Goal: Transaction & Acquisition: Purchase product/service

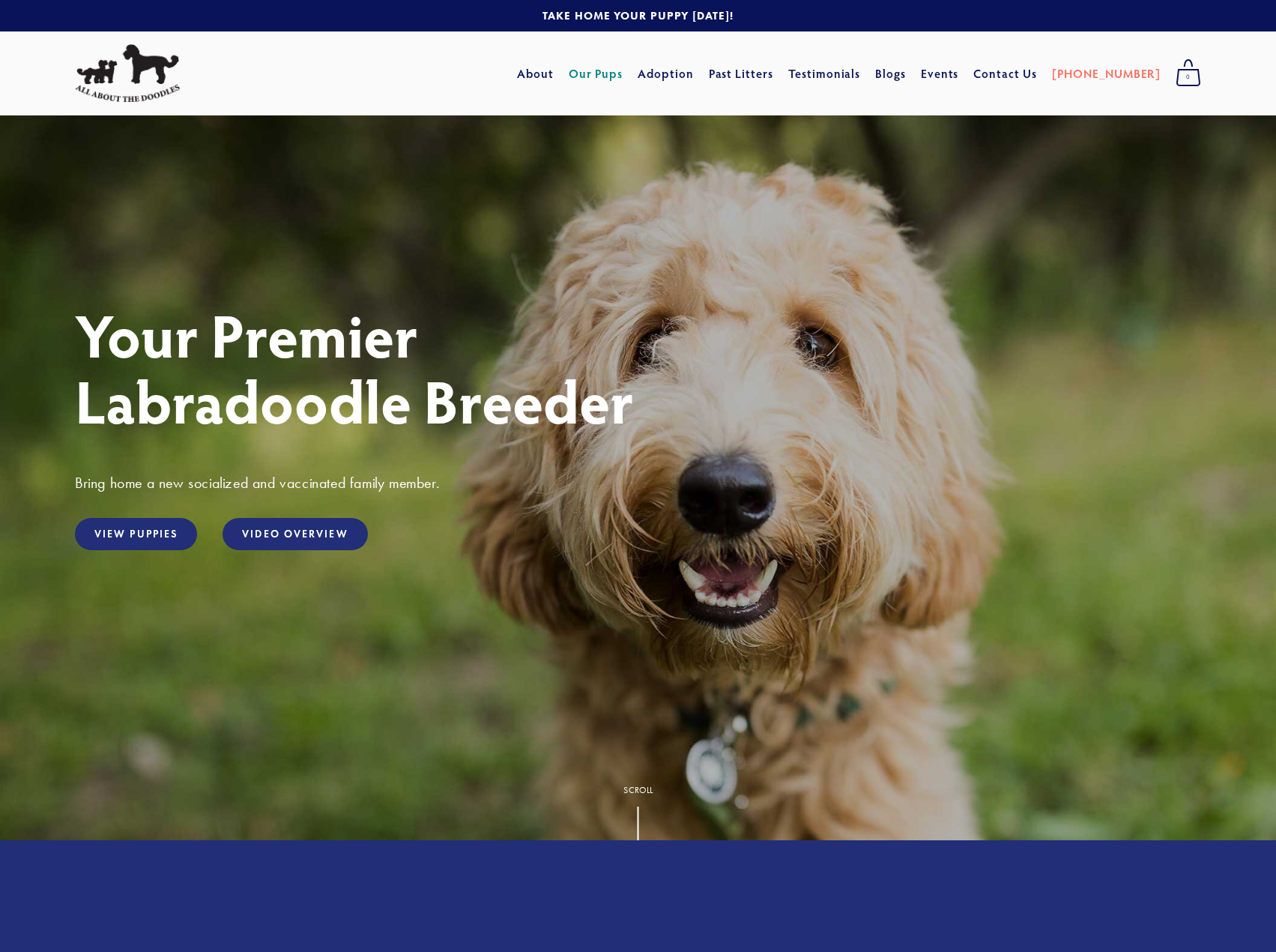
click at [622, 60] on link "Our Pups" at bounding box center [596, 73] width 55 height 27
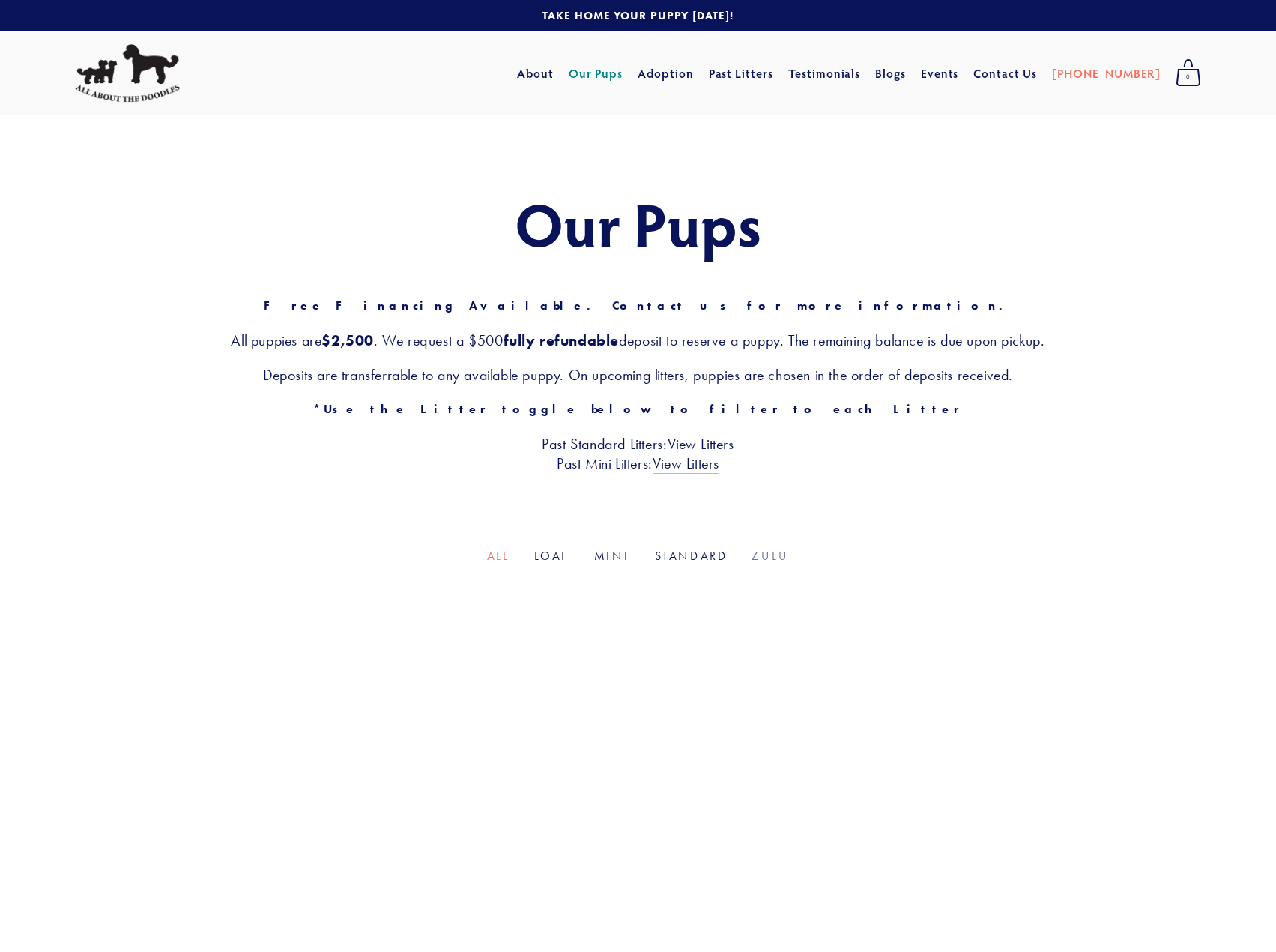
click at [768, 549] on link "Zulu" at bounding box center [770, 556] width 38 height 15
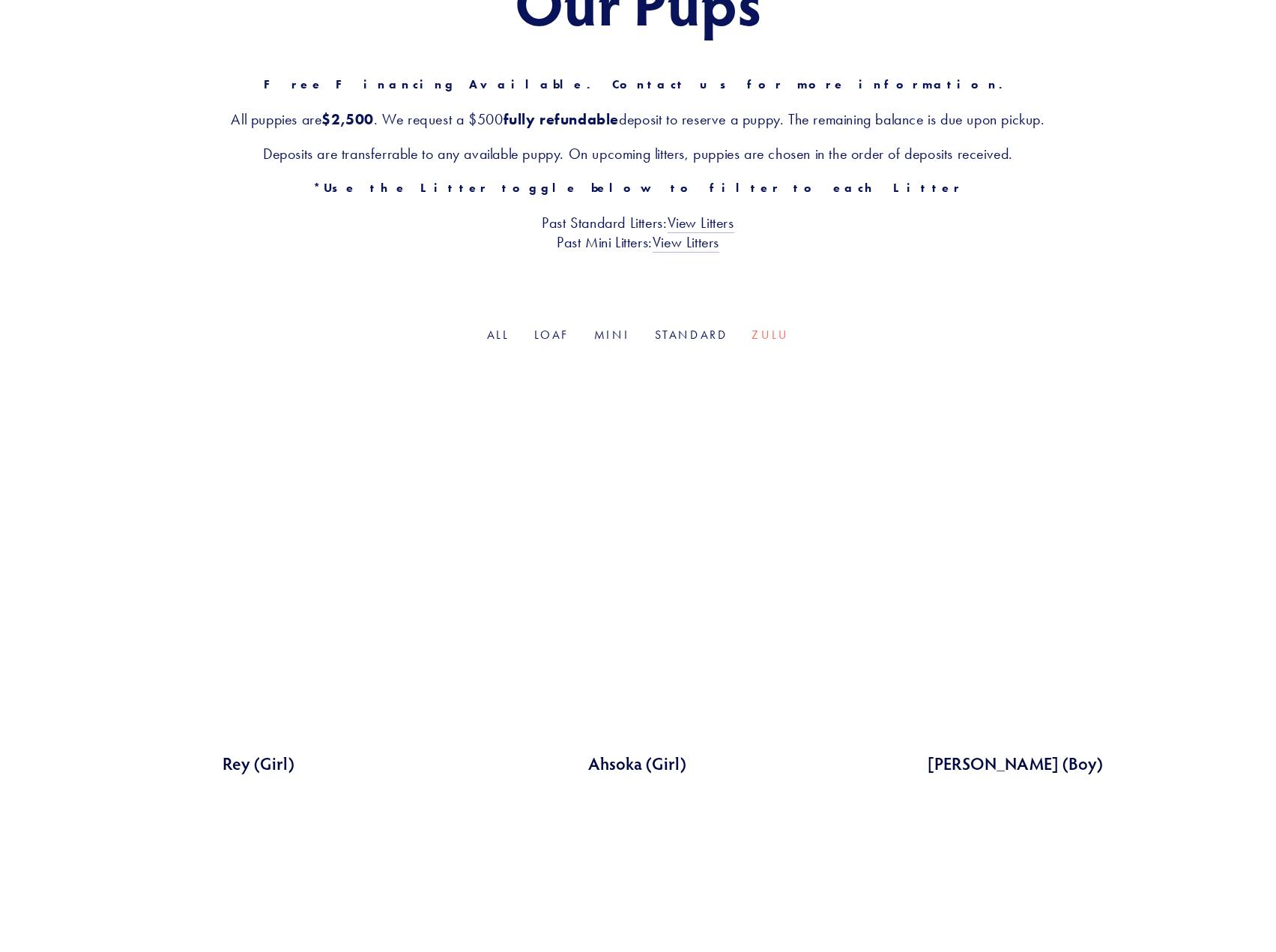
scroll to position [191, 0]
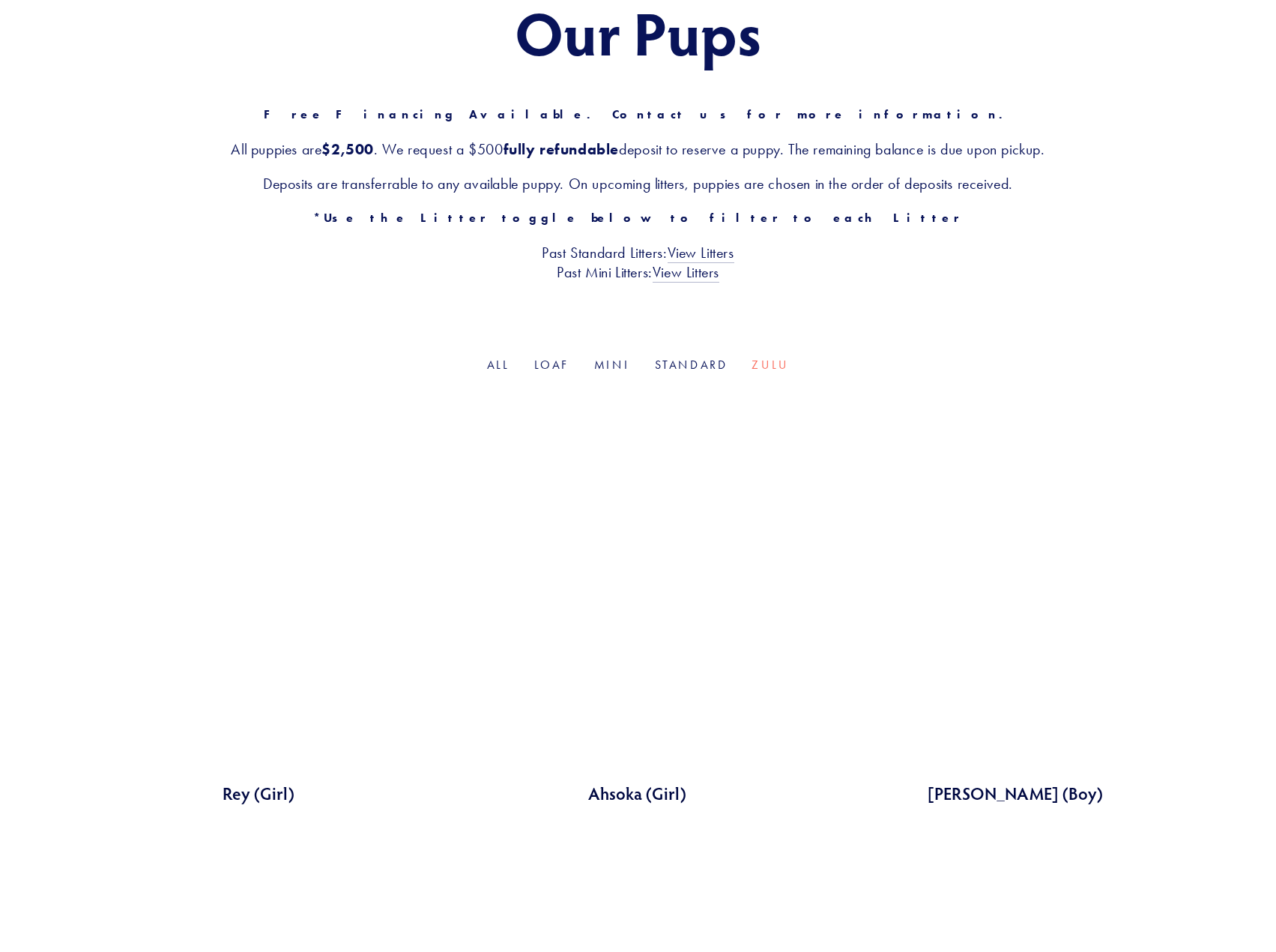
click at [673, 591] on link at bounding box center [637, 599] width 367 height 413
